Goal: Task Accomplishment & Management: Manage account settings

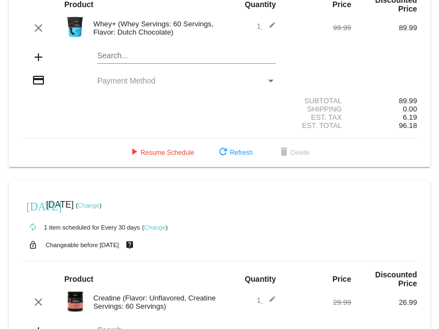
scroll to position [97, 0]
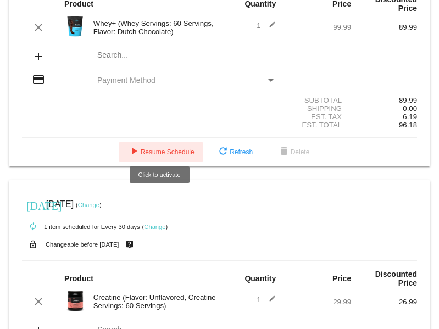
click at [147, 148] on span "play_arrow Resume Schedule" at bounding box center [161, 152] width 67 height 8
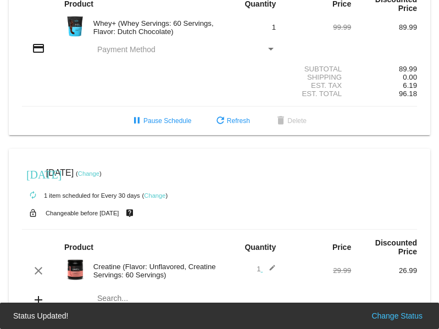
scroll to position [174, 0]
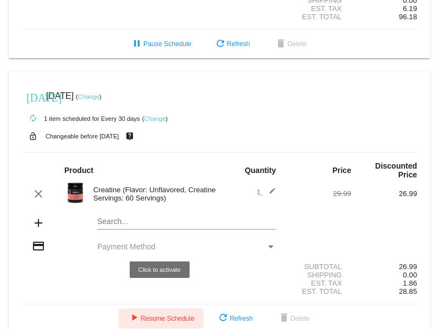
click at [148, 315] on span "play_arrow Resume Schedule" at bounding box center [161, 319] width 67 height 8
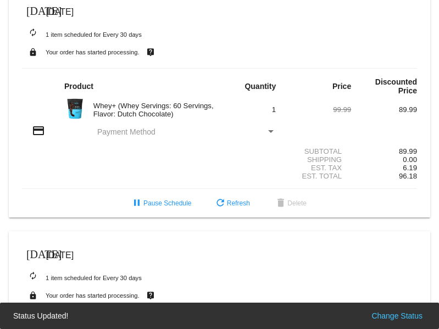
scroll to position [0, 0]
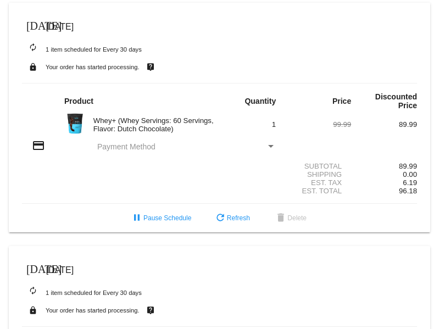
click at [65, 26] on span "[DATE]" at bounding box center [59, 26] width 27 height 9
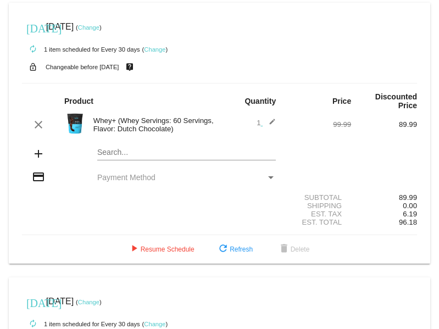
scroll to position [23, 0]
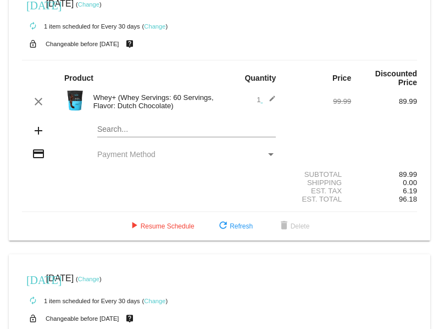
click at [198, 150] on div "Payment Method" at bounding box center [181, 154] width 169 height 9
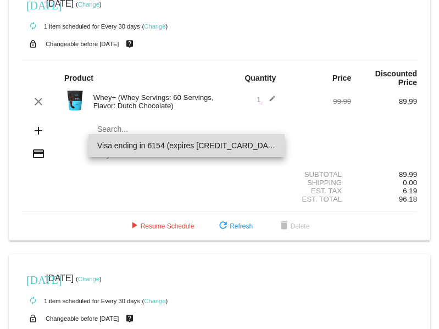
click at [167, 146] on span "Visa ending in 6154 (expires 05/30)" at bounding box center [186, 145] width 179 height 23
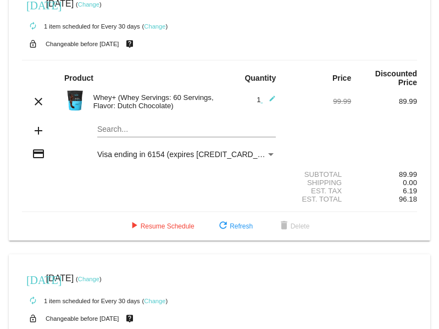
click at [100, 3] on link "Change" at bounding box center [88, 4] width 21 height 7
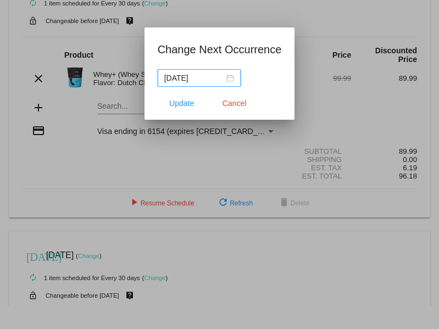
click at [234, 77] on div "2025-07-03" at bounding box center [199, 78] width 70 height 12
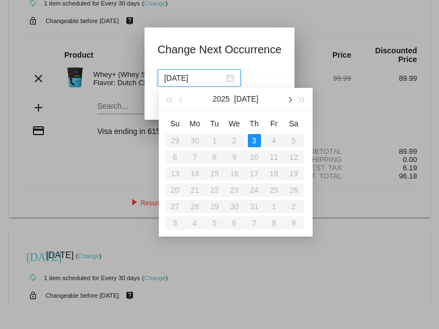
click at [289, 101] on span "button" at bounding box center [289, 99] width 5 height 5
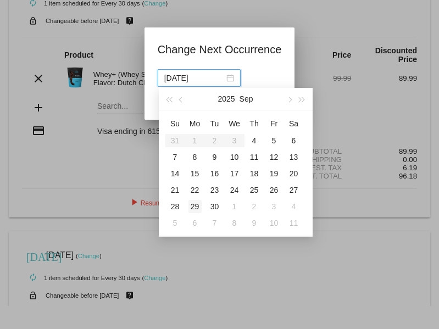
click at [195, 208] on div "29" at bounding box center [195, 206] width 13 height 13
type input "2025-09-29"
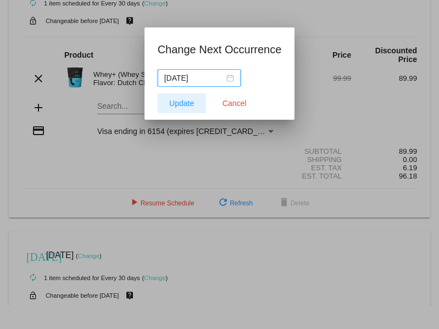
click at [185, 100] on span "Update" at bounding box center [181, 103] width 25 height 9
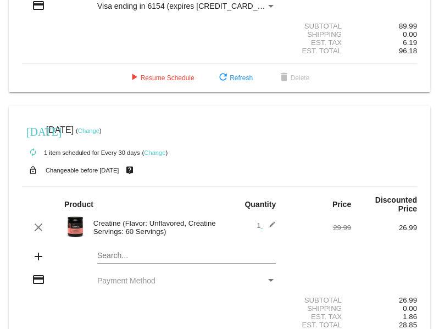
scroll to position [169, 0]
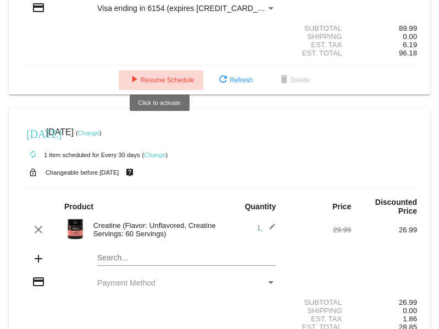
click at [167, 76] on span "play_arrow Resume Schedule" at bounding box center [161, 80] width 67 height 8
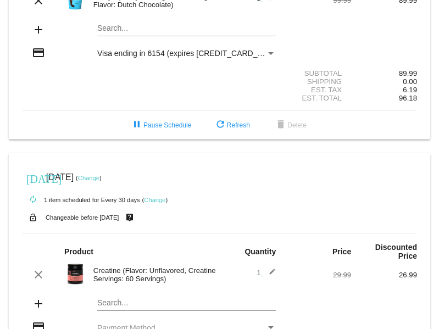
scroll to position [205, 0]
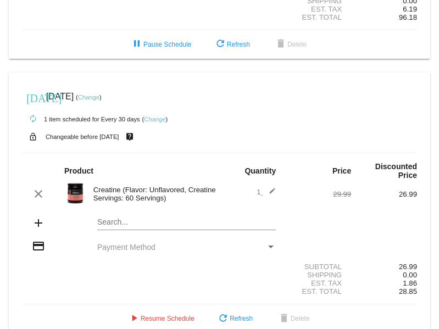
click at [100, 94] on link "Change" at bounding box center [88, 97] width 21 height 7
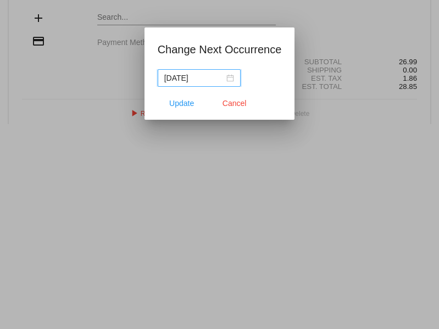
click at [234, 79] on div "2025-08-29" at bounding box center [199, 78] width 70 height 12
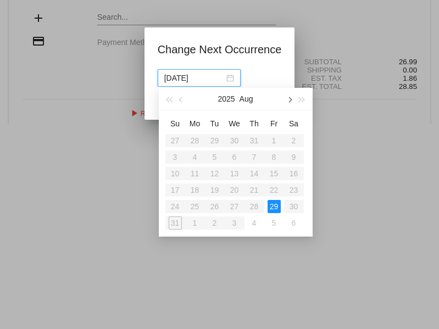
click at [289, 100] on span "button" at bounding box center [289, 99] width 5 height 5
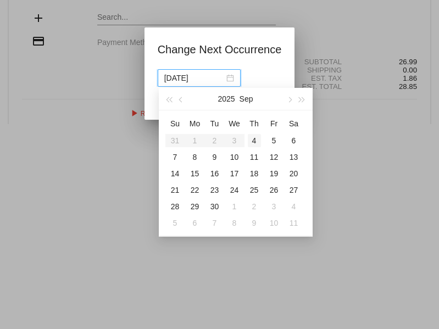
click at [254, 144] on div "4" at bounding box center [254, 140] width 13 height 13
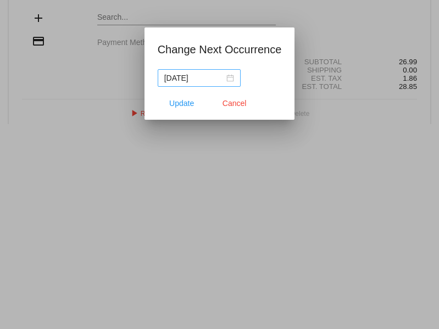
click at [234, 80] on div "2025-09-04" at bounding box center [199, 78] width 70 height 12
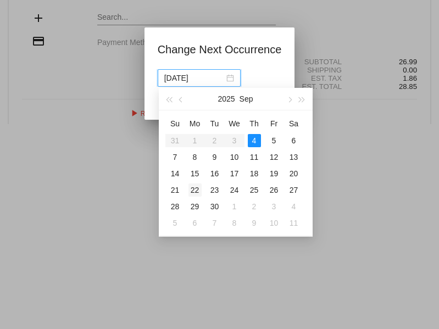
click at [195, 192] on div "22" at bounding box center [195, 190] width 13 height 13
type input "2025-09-22"
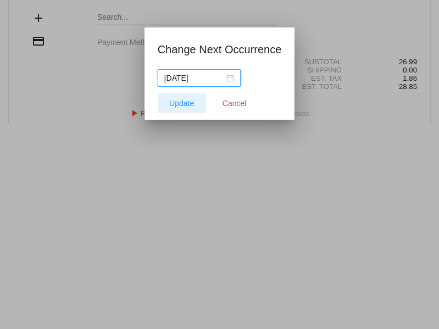
click at [185, 107] on span "Update" at bounding box center [181, 103] width 25 height 9
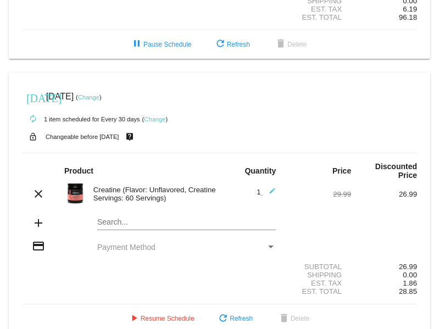
click at [143, 240] on div "credit_card Payment Method" at bounding box center [219, 247] width 395 height 15
click at [143, 243] on span "Payment Method" at bounding box center [126, 247] width 58 height 9
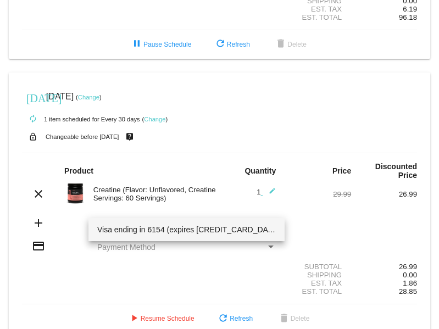
click at [143, 231] on span "Visa ending in 6154 (expires 05/30)" at bounding box center [186, 229] width 179 height 23
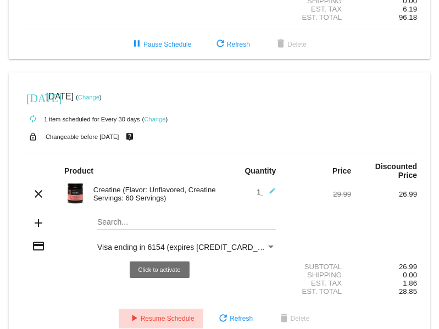
click at [158, 315] on span "play_arrow Resume Schedule" at bounding box center [161, 319] width 67 height 8
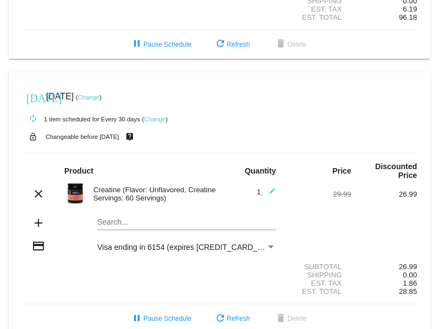
scroll to position [0, 0]
